Goal: Find specific page/section: Find specific page/section

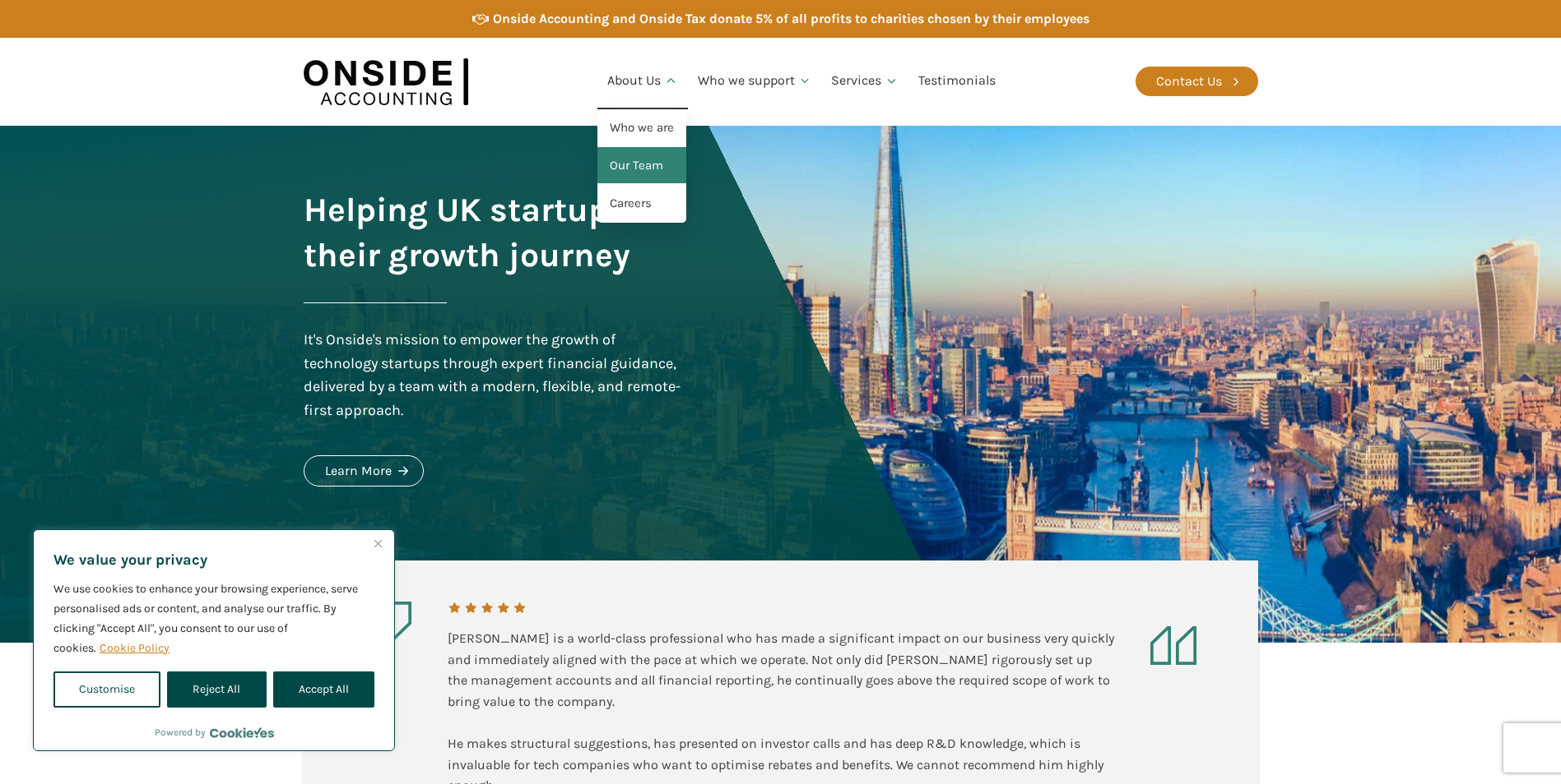
click at [631, 165] on link "Our Team" at bounding box center [640, 166] width 88 height 38
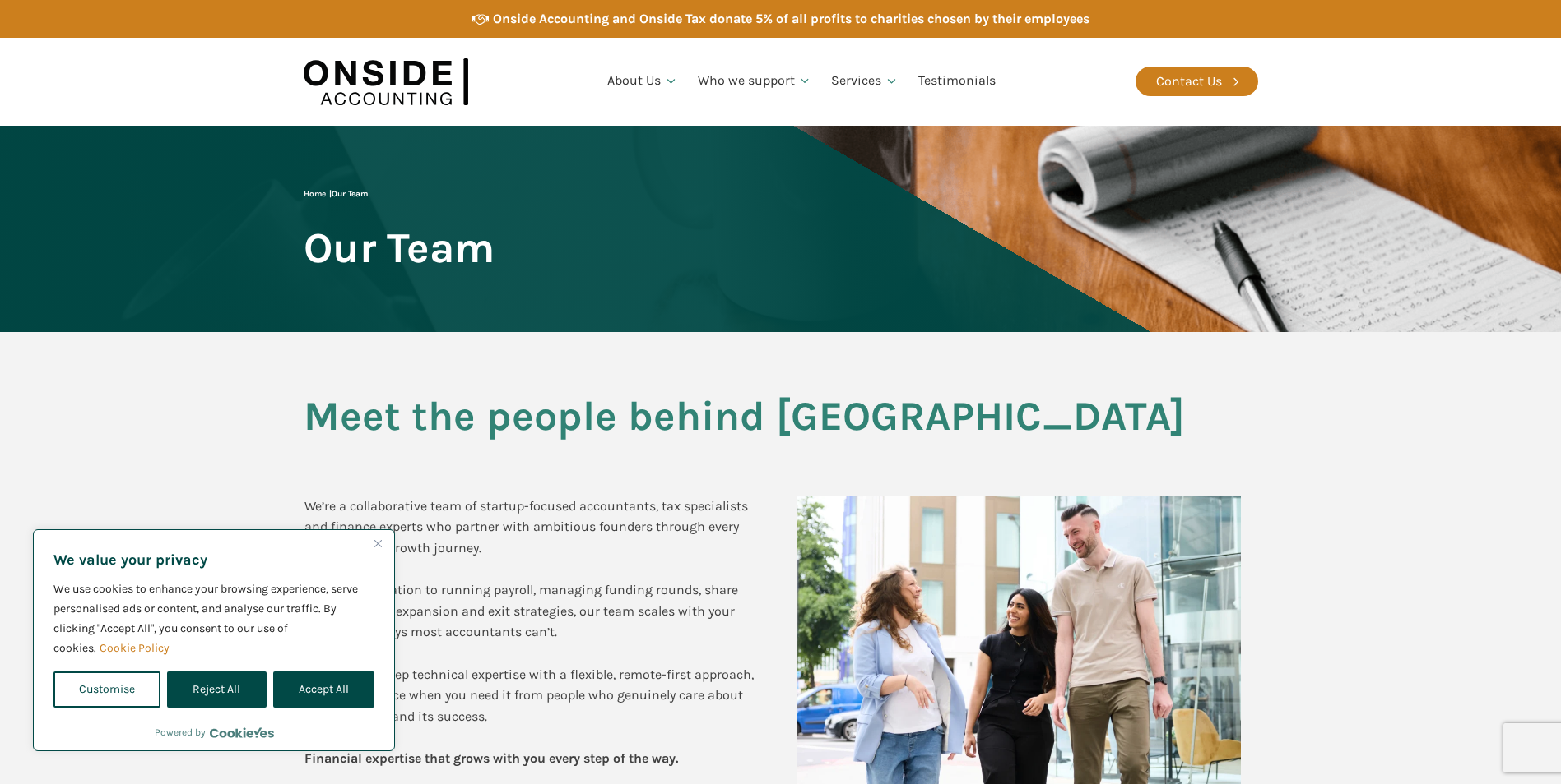
click at [335, 689] on button "Accept All" at bounding box center [324, 690] width 101 height 36
checkbox input "true"
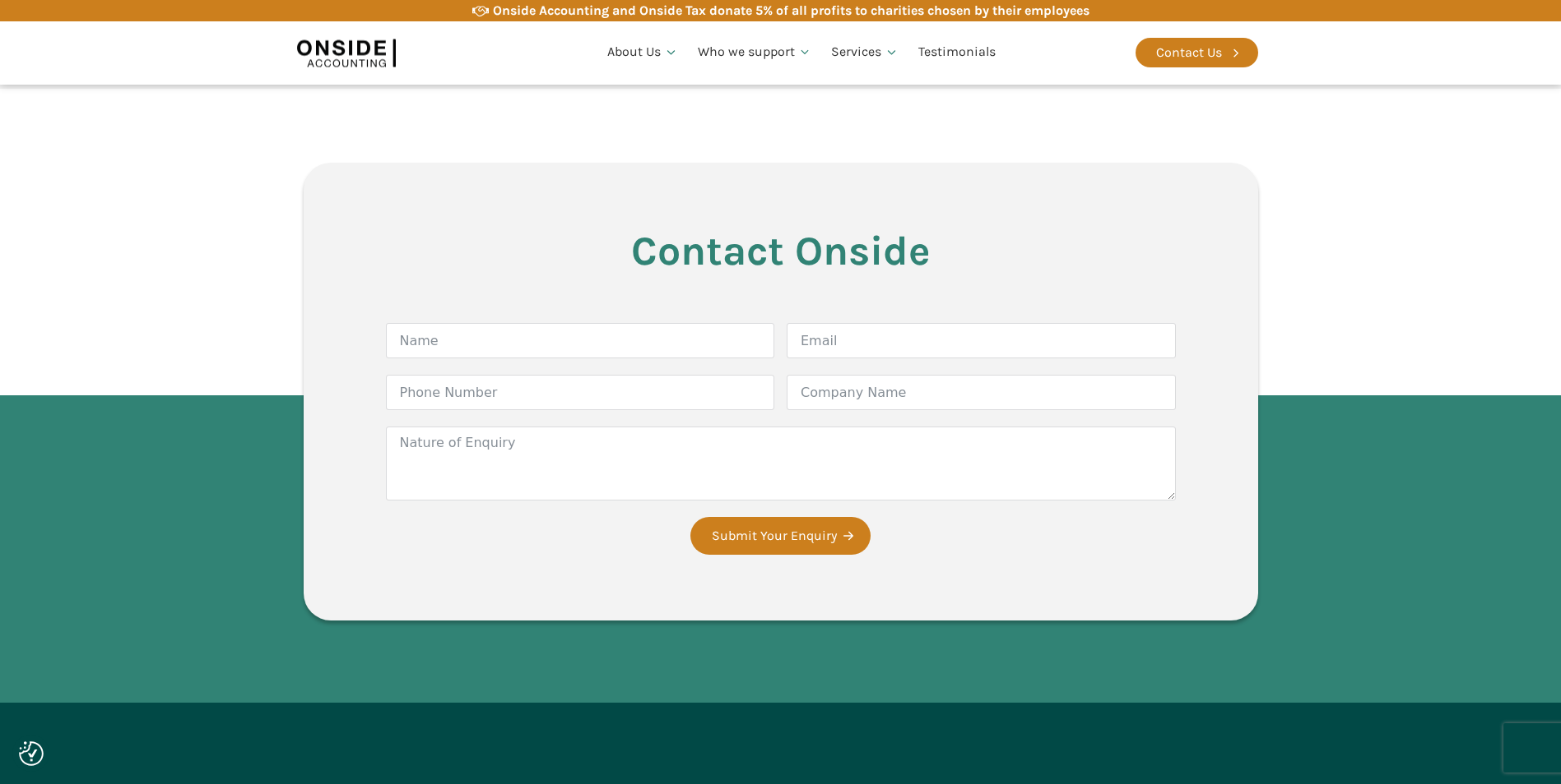
scroll to position [4275, 0]
